Goal: Task Accomplishment & Management: Manage account settings

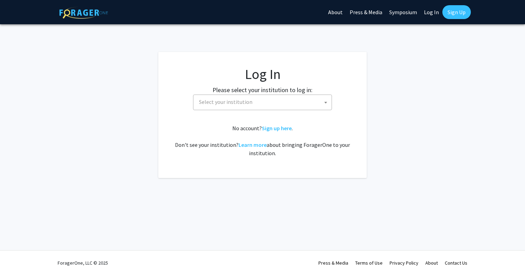
select select
click at [239, 96] on span "Select your institution" at bounding box center [263, 102] width 135 height 14
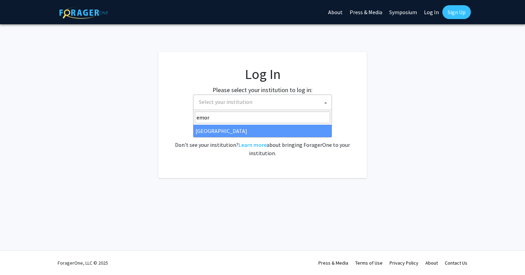
type input "emor"
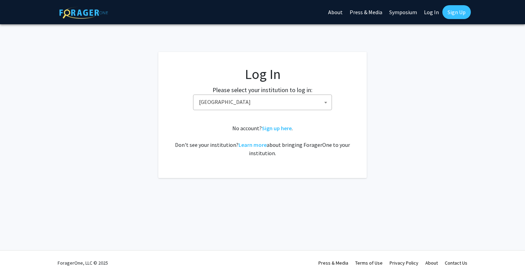
select select "12"
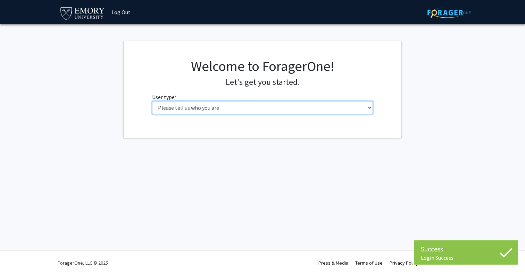
click at [152, 101] on select "Please tell us who you are Undergraduate Student Master's Student Doctoral Cand…" at bounding box center [262, 107] width 221 height 13
select select "5: faculty"
click option "Faculty" at bounding box center [0, 0] width 0 height 0
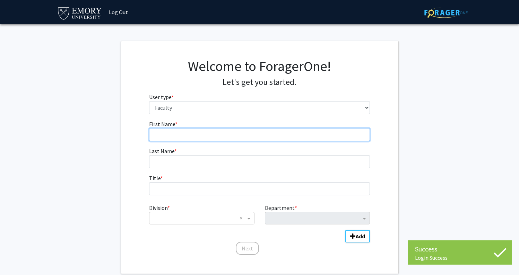
click at [183, 139] on input "First Name * required" at bounding box center [259, 134] width 221 height 13
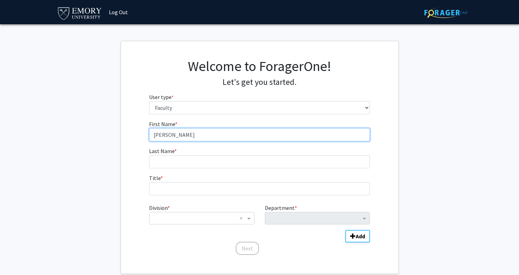
type input "[PERSON_NAME]"
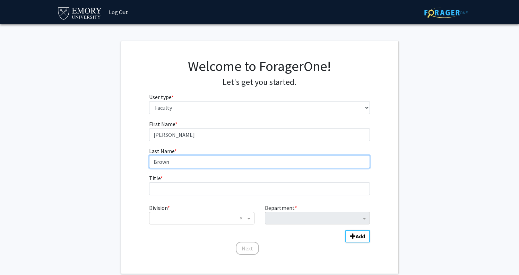
type input "Brown"
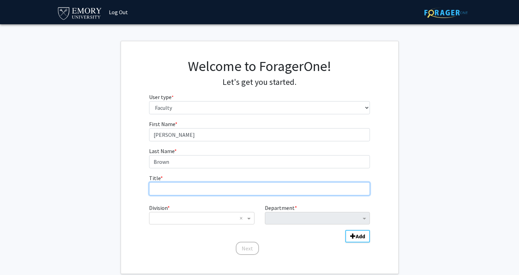
type input "A"
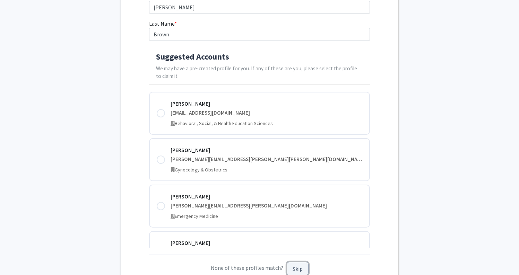
click at [297, 267] on button "Skip" at bounding box center [298, 269] width 22 height 14
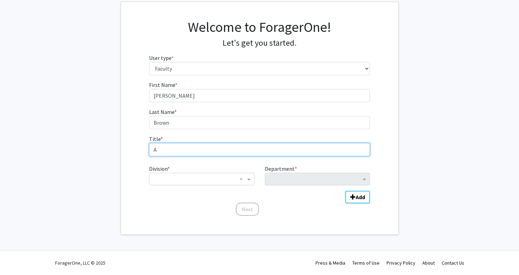
click at [171, 148] on input "A" at bounding box center [259, 149] width 221 height 13
type input "Assistant Professor"
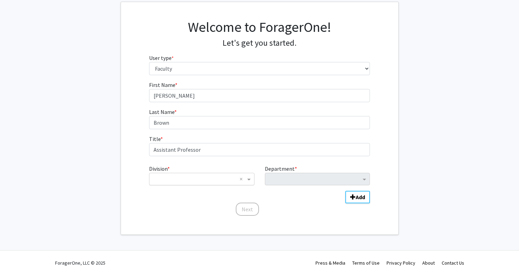
click at [164, 180] on input "Division" at bounding box center [195, 179] width 84 height 8
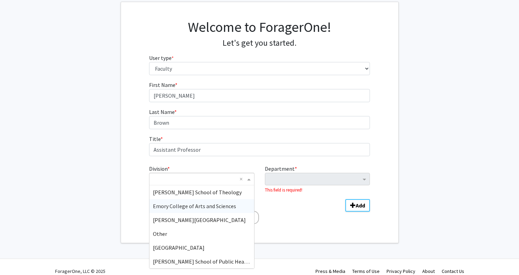
click at [174, 203] on span "Emory College of Arts and Sciences" at bounding box center [194, 206] width 83 height 7
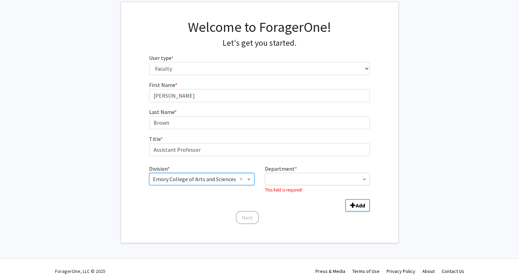
click at [302, 183] on input "Department" at bounding box center [315, 180] width 92 height 8
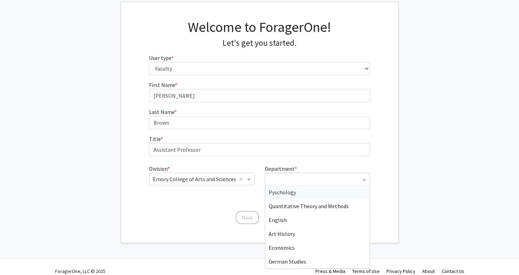
click at [300, 192] on div "Pyschology" at bounding box center [317, 193] width 104 height 14
type input "psych"
click at [306, 189] on div "Psychology" at bounding box center [317, 193] width 104 height 14
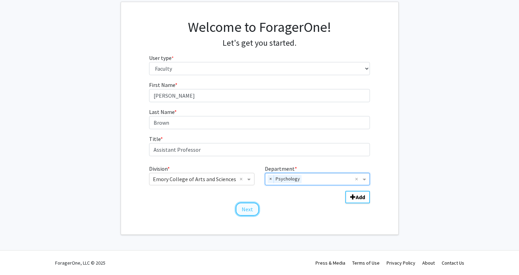
click at [251, 211] on button "Next" at bounding box center [247, 209] width 23 height 13
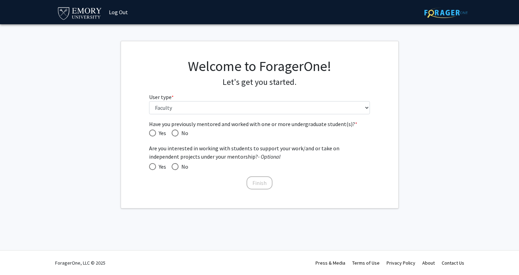
scroll to position [0, 0]
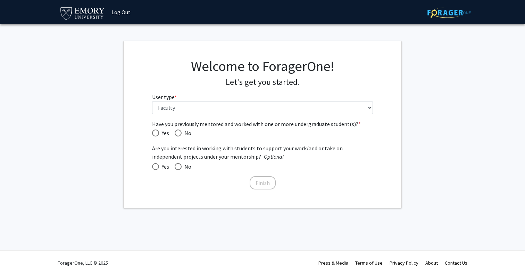
click at [158, 132] on span "Have you previously mentored and worked with one or more undergraduate student(…" at bounding box center [155, 133] width 7 height 7
click at [158, 132] on input "Yes" at bounding box center [155, 133] width 7 height 7
radio input "true"
click at [153, 166] on span at bounding box center [155, 166] width 7 height 7
click at [153, 166] on input "Yes" at bounding box center [155, 166] width 7 height 7
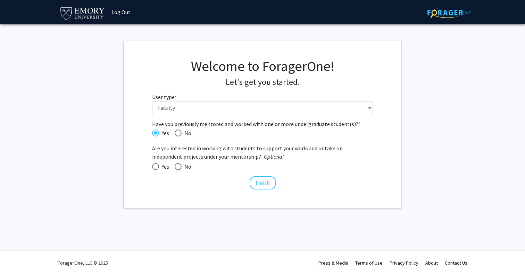
radio input "true"
click at [264, 181] on button "Finish" at bounding box center [262, 183] width 26 height 13
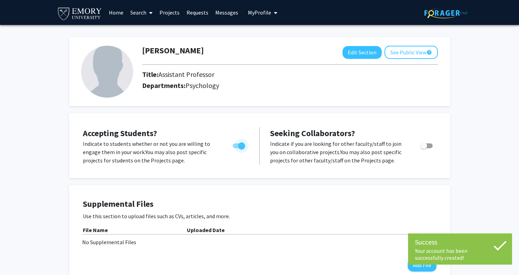
click at [241, 147] on span "Toggle" at bounding box center [241, 146] width 7 height 7
click at [236, 149] on input "Would you like to permit student requests?" at bounding box center [236, 149] width 0 height 0
checkbox input "false"
click at [425, 147] on span "Toggle" at bounding box center [424, 146] width 7 height 7
click at [424, 149] on input "Toggle" at bounding box center [424, 149] width 0 height 0
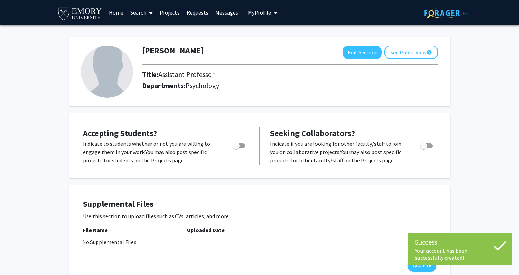
checkbox input "true"
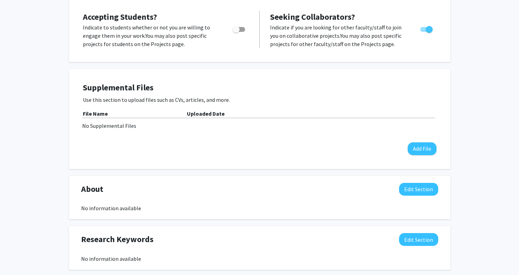
scroll to position [122, 0]
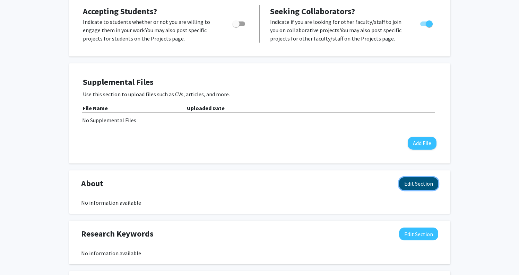
click at [425, 184] on button "Edit Section" at bounding box center [418, 184] width 39 height 13
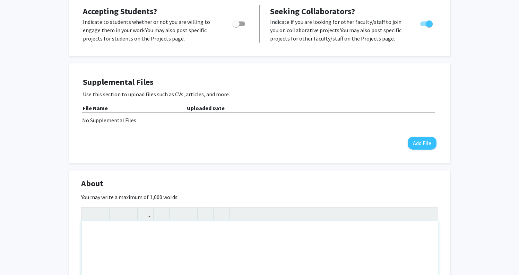
click at [264, 240] on div "Note to users with screen readers: Please deactivate our accessibility plugin f…" at bounding box center [260, 273] width 357 height 104
type textarea "<p>Please see [URL][DOMAIN_NAME]</p>"
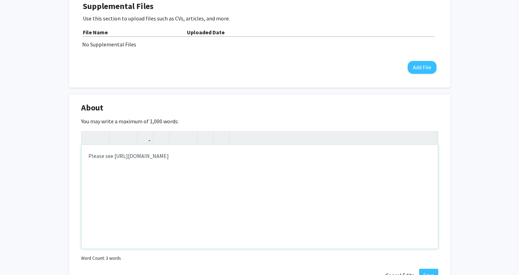
scroll to position [217, 0]
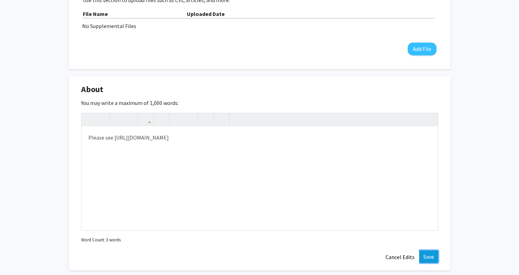
click at [429, 256] on button "Save" at bounding box center [428, 257] width 19 height 12
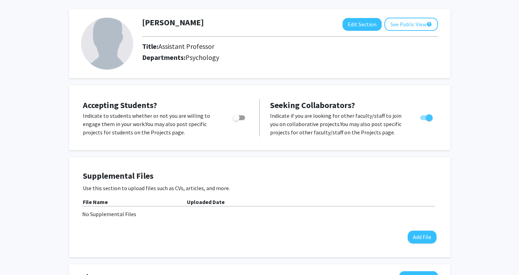
scroll to position [0, 0]
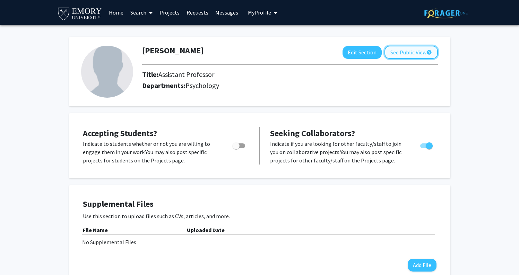
click at [400, 53] on button "See Public View help" at bounding box center [411, 52] width 53 height 13
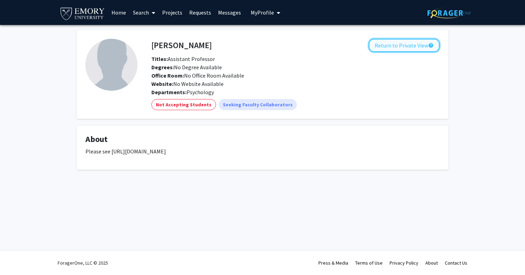
click at [401, 46] on button "Return to Private View help" at bounding box center [403, 45] width 71 height 13
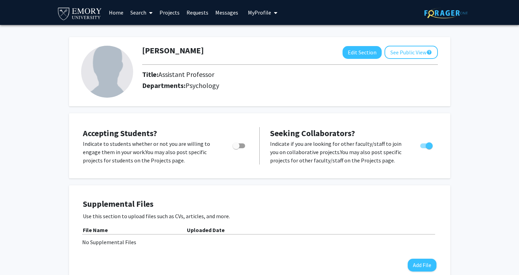
click at [114, 14] on link "Home" at bounding box center [116, 12] width 22 height 24
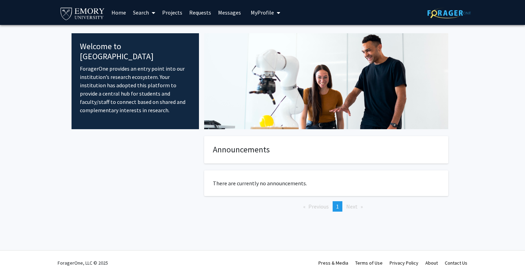
click at [152, 13] on span at bounding box center [152, 13] width 6 height 24
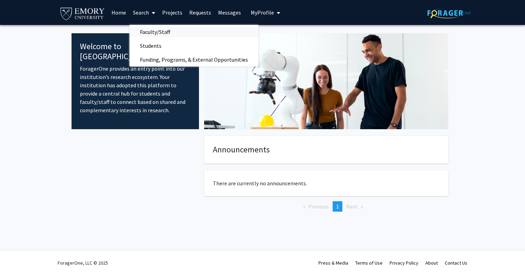
click at [155, 32] on span "Faculty/Staff" at bounding box center [154, 32] width 51 height 14
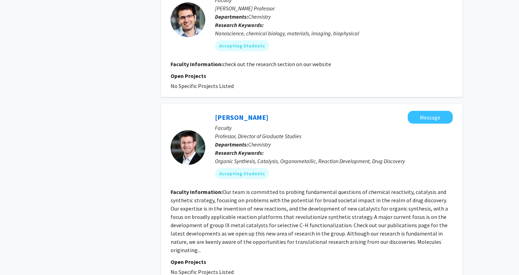
scroll to position [2055, 0]
